Goal: Task Accomplishment & Management: Manage account settings

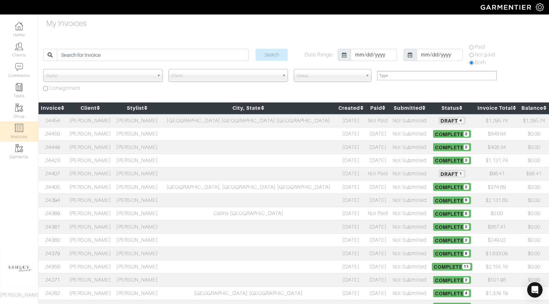
select select
click at [20, 18] on nav "Home Clients Comments Tasks Shop Invoices Garments Ashley Lucas" at bounding box center [19, 159] width 39 height 290
click at [20, 27] on img at bounding box center [19, 26] width 8 height 8
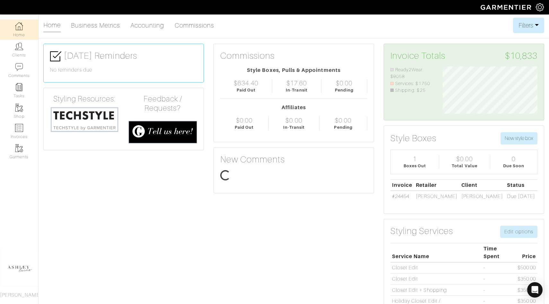
scroll to position [47, 104]
click at [540, 8] on img at bounding box center [540, 7] width 8 height 8
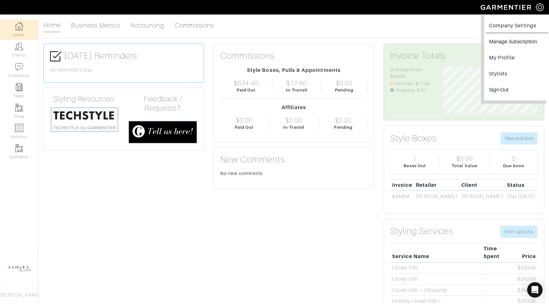
click at [524, 26] on link "Company Settings" at bounding box center [517, 26] width 62 height 14
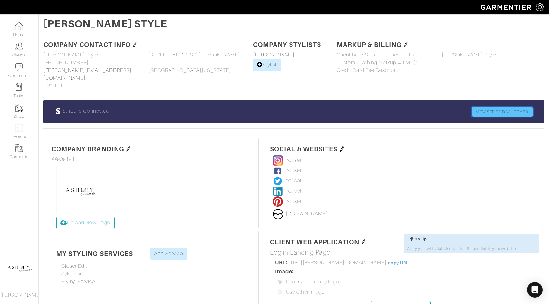
click at [485, 107] on link "VIEW STRIPE DASHBOARD" at bounding box center [502, 112] width 61 height 10
